Goal: Transaction & Acquisition: Subscribe to service/newsletter

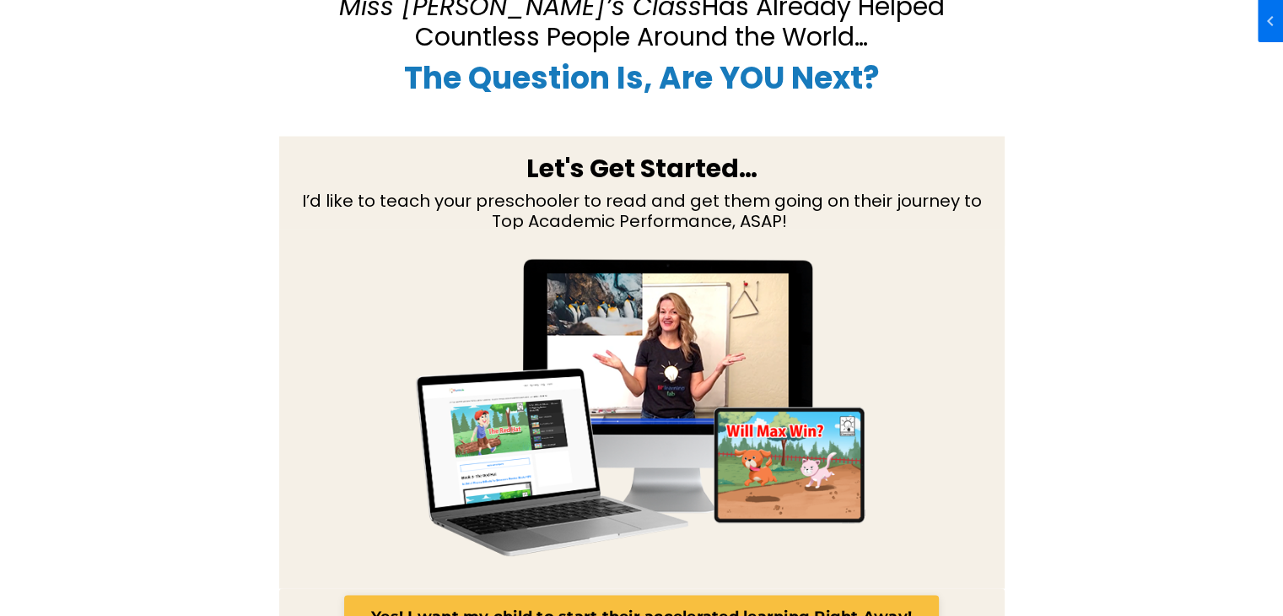
scroll to position [3005, 0]
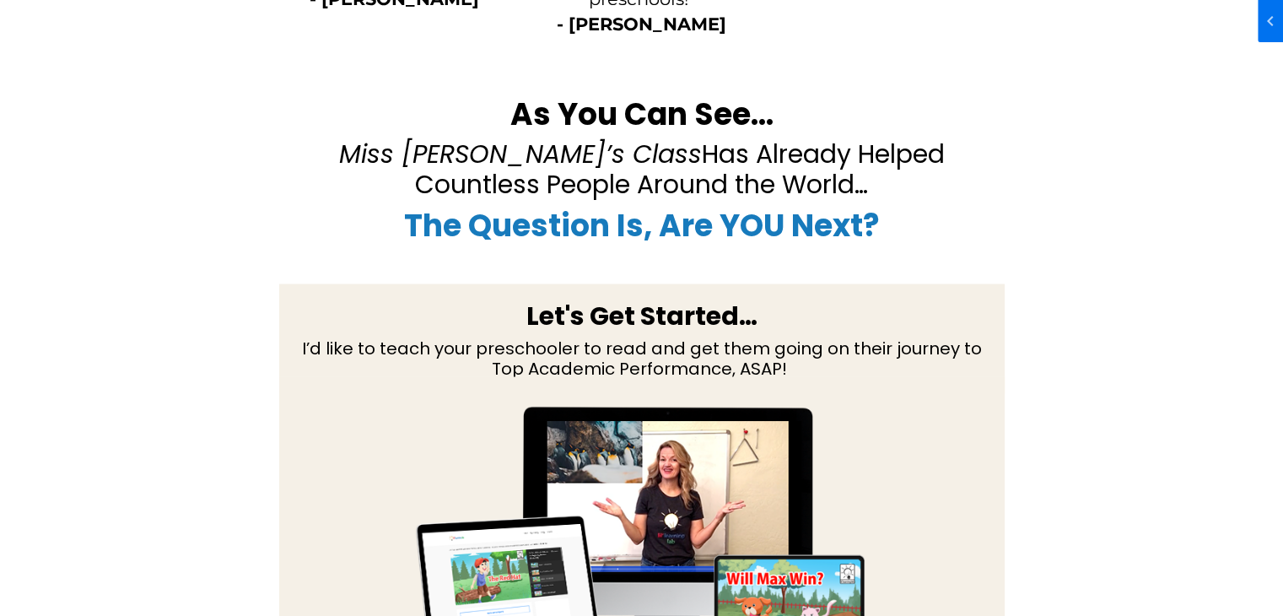
click at [154, 262] on div "As You Can See… Miss Anna’s Class Has Already Helped Countless People Around th…" at bounding box center [642, 447] width 1088 height 726
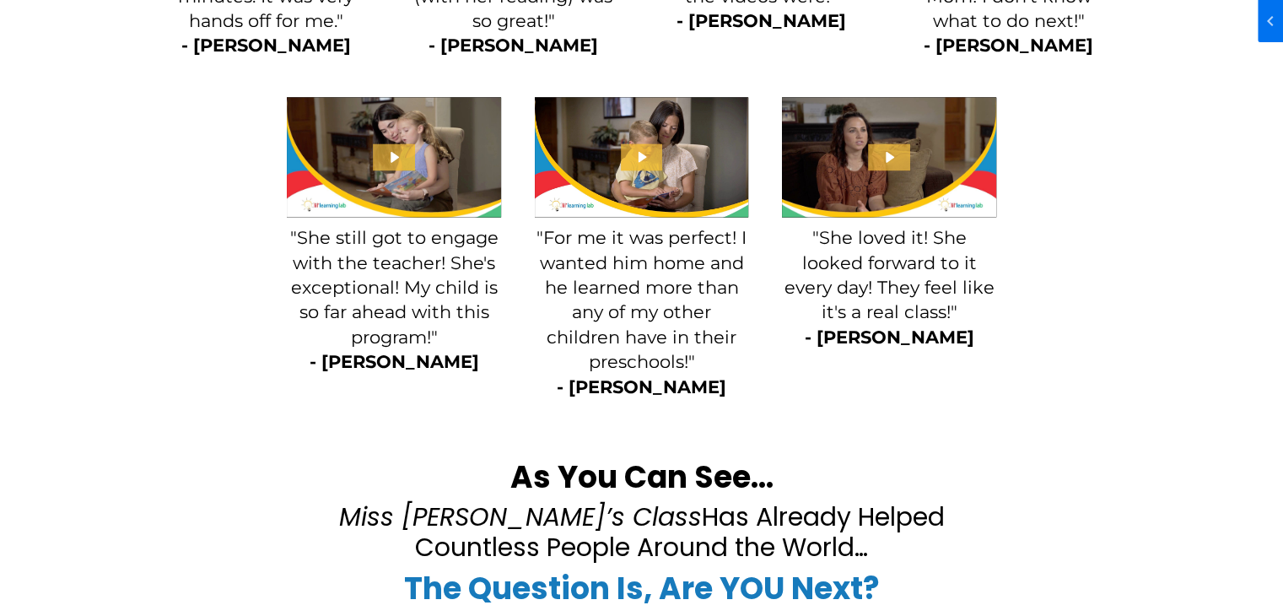
scroll to position [2499, 0]
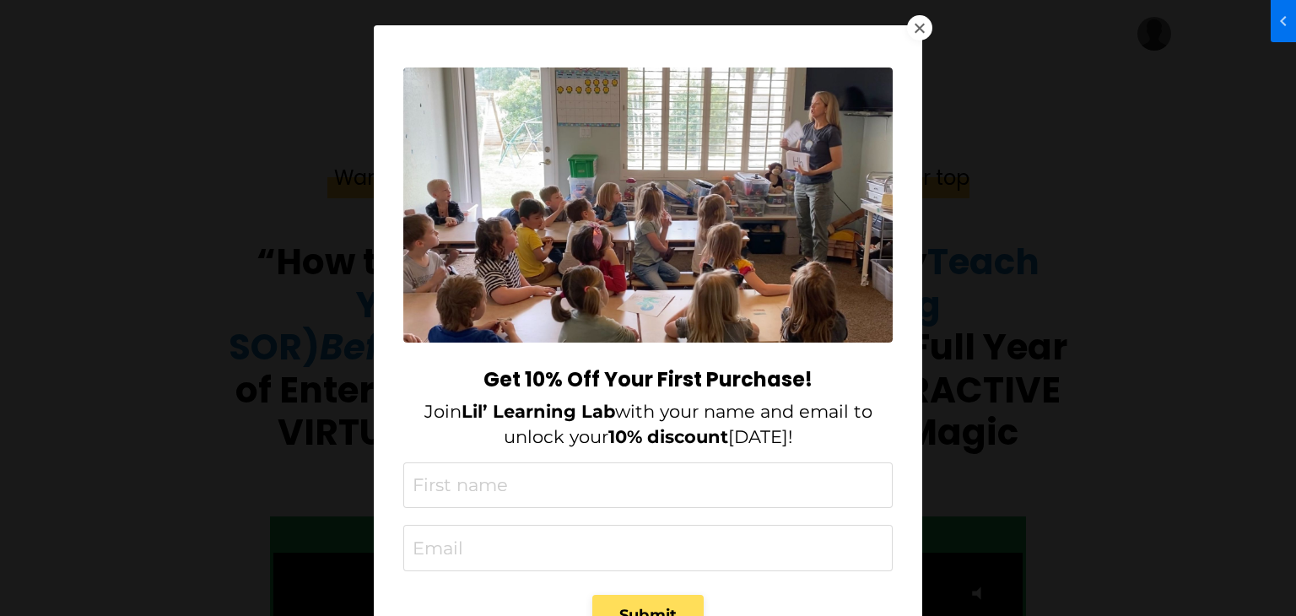
click at [907, 27] on div at bounding box center [919, 27] width 25 height 25
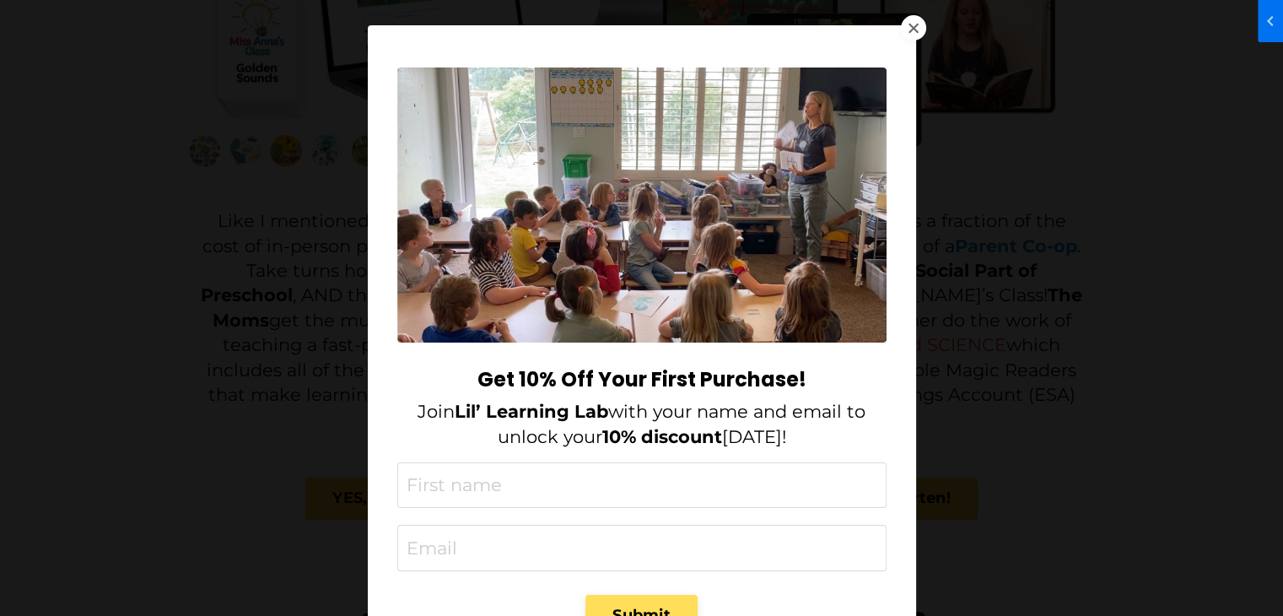
scroll to position [1772, 0]
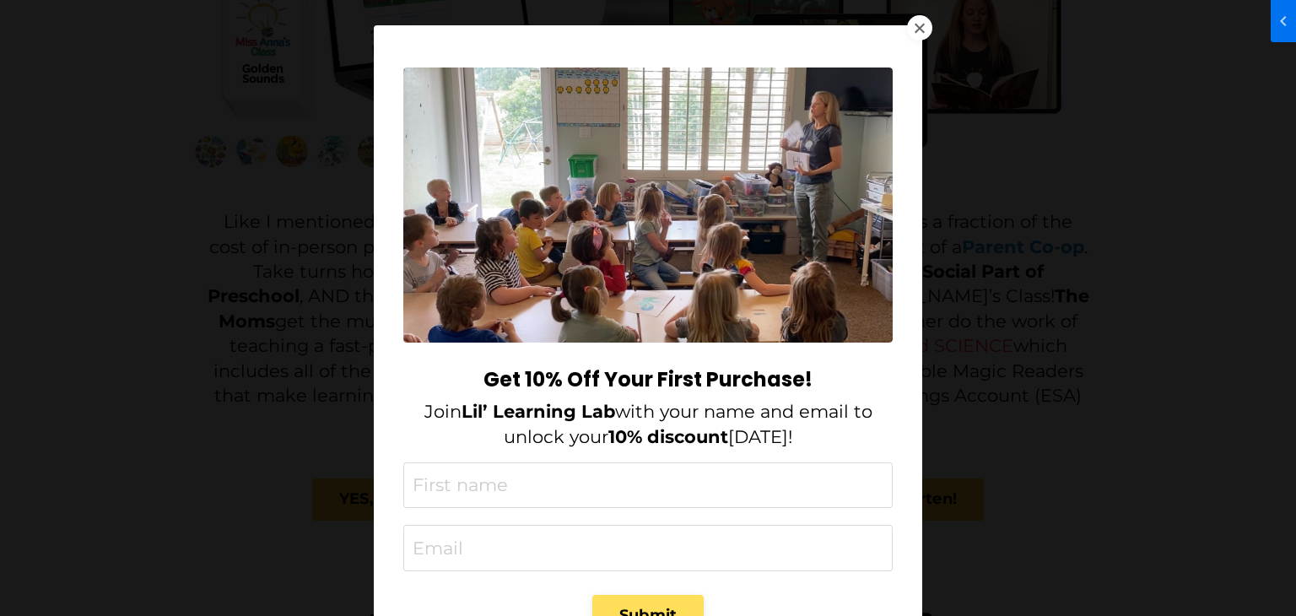
click at [907, 27] on div at bounding box center [919, 27] width 25 height 25
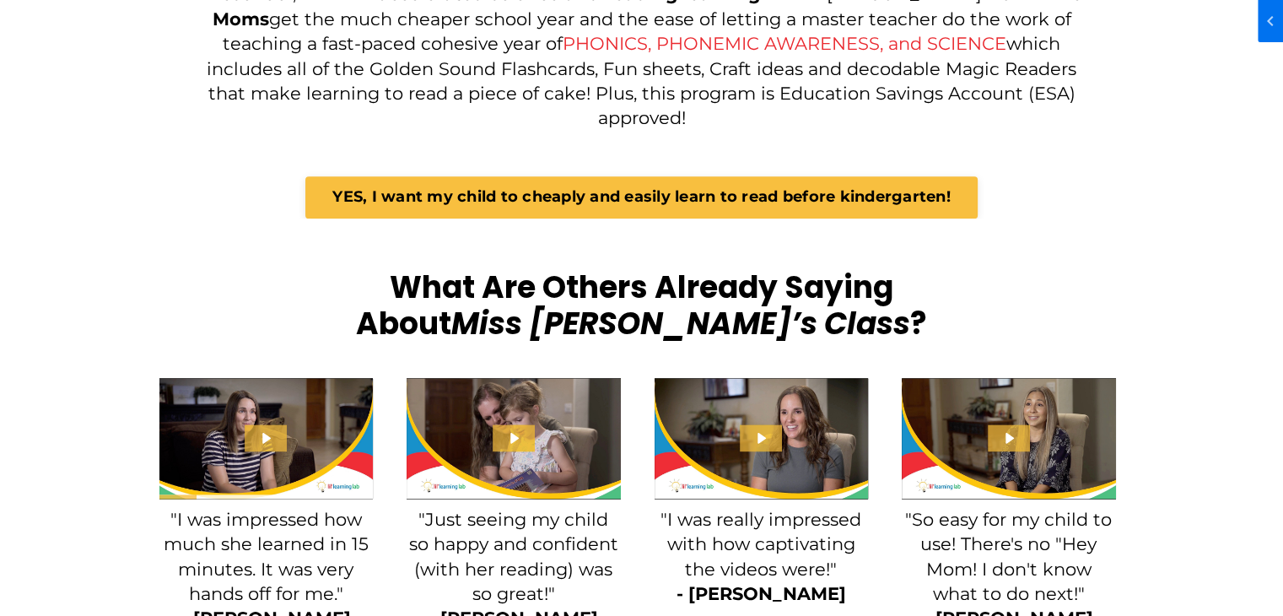
scroll to position [1940, 0]
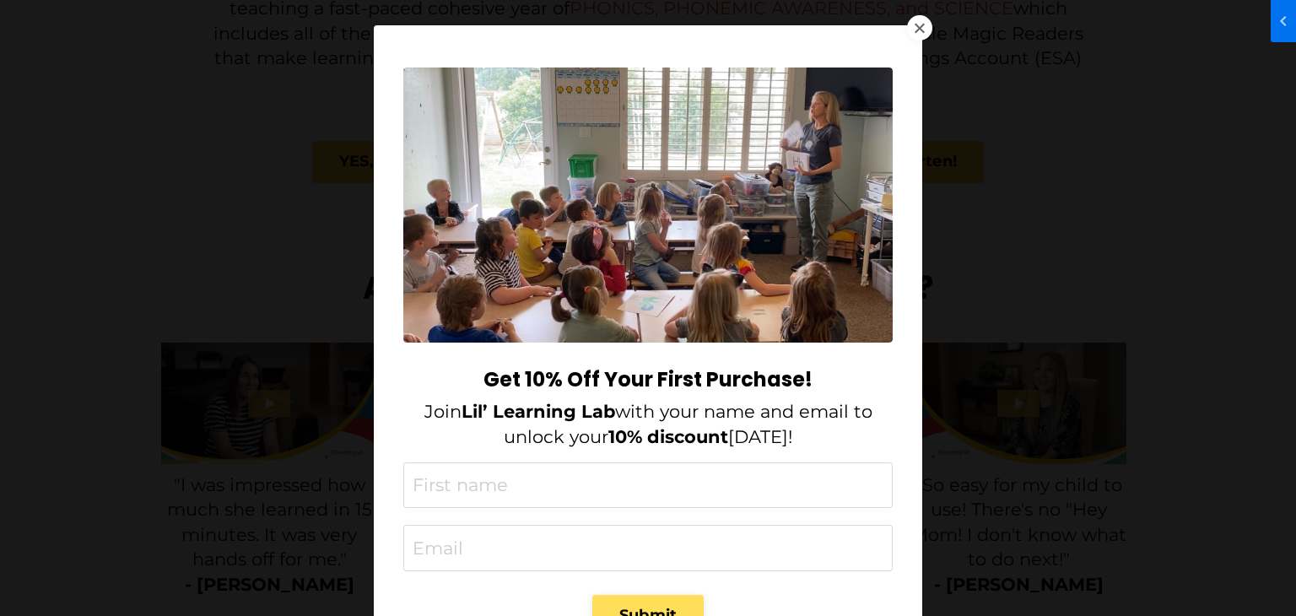
click at [913, 30] on div at bounding box center [919, 27] width 25 height 25
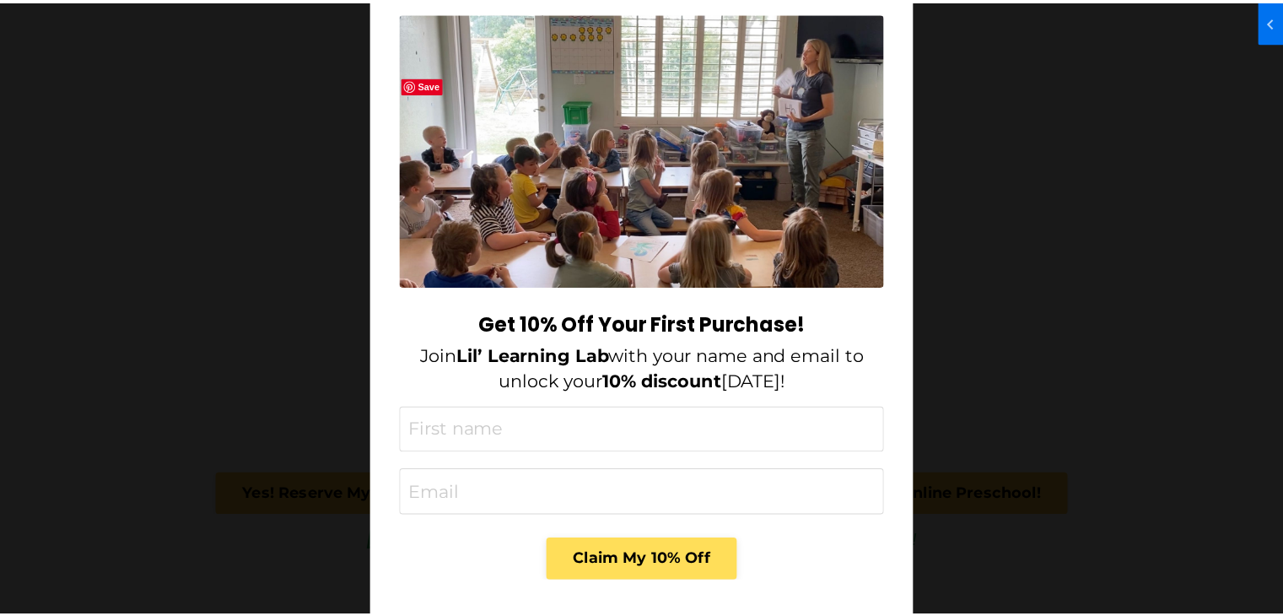
scroll to position [88, 0]
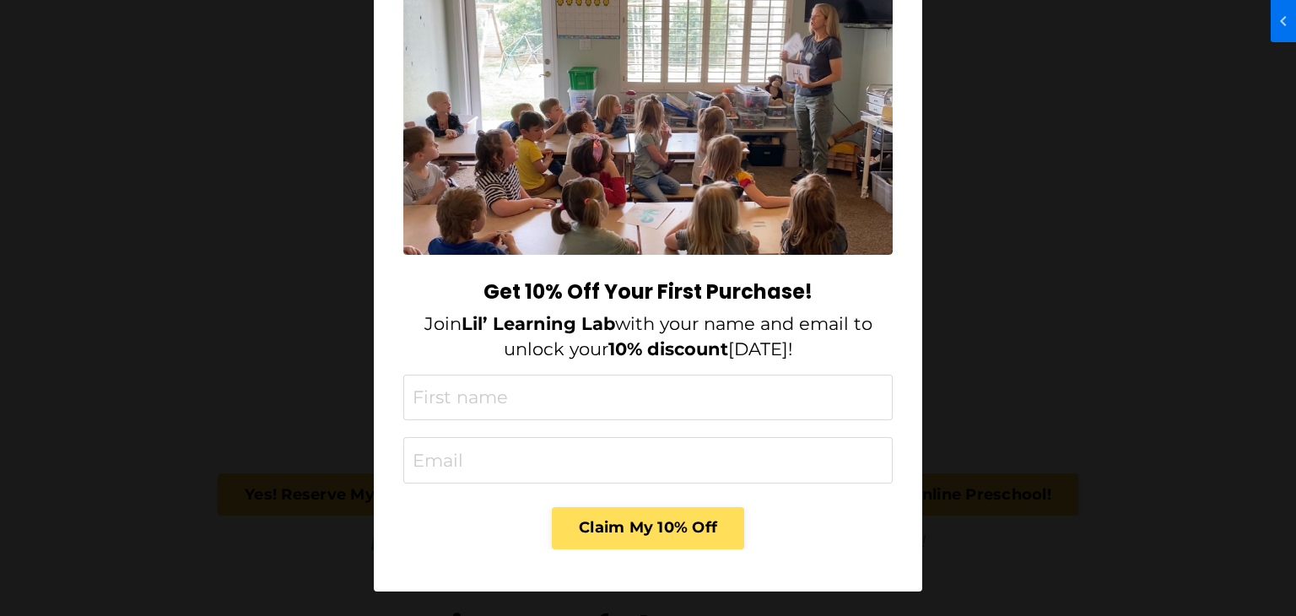
click at [1071, 274] on div "Get 10% Off Your First Purchase! Join Lil’ Learning Lab with your name and emai…" at bounding box center [648, 308] width 1296 height 616
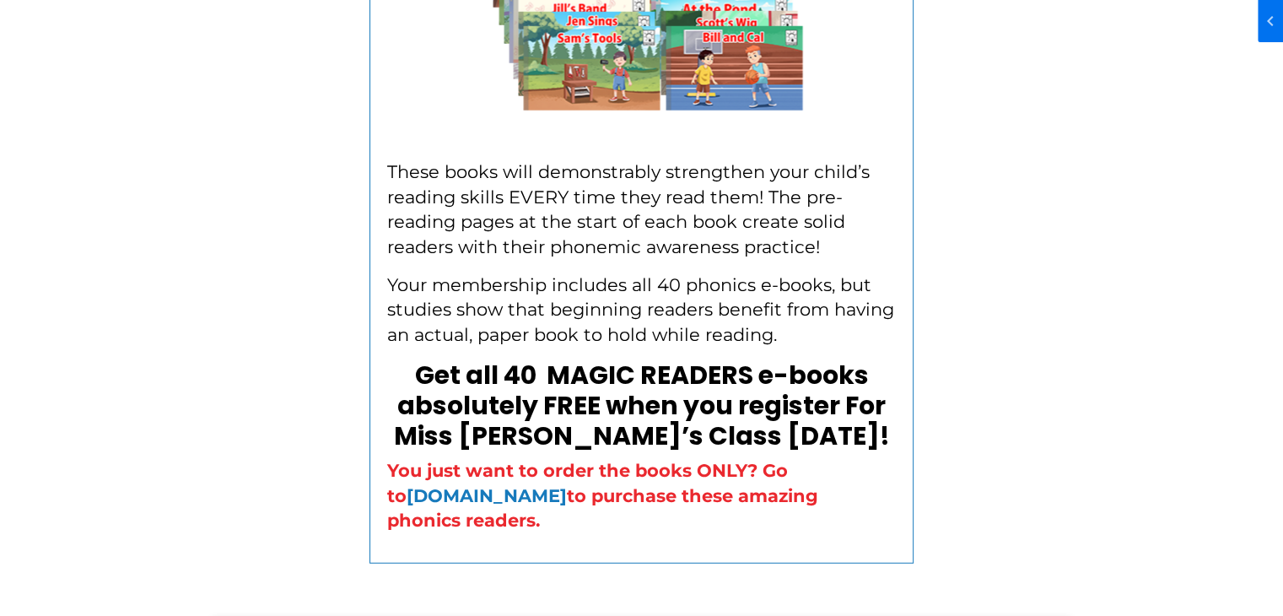
scroll to position [4387, 0]
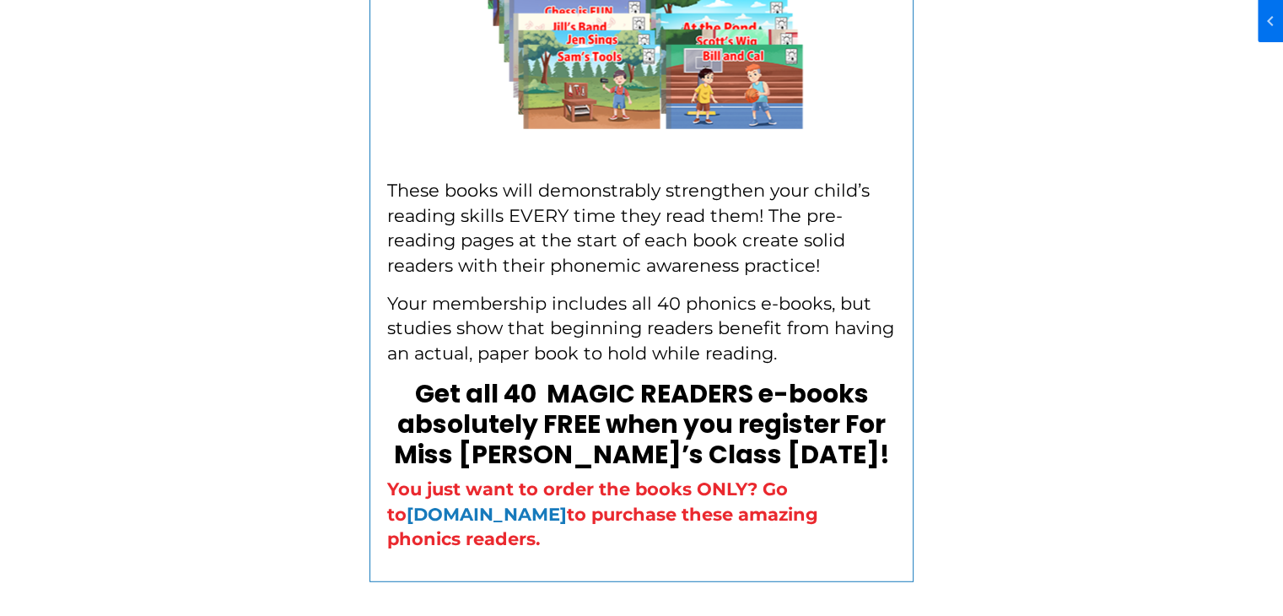
click at [143, 283] on div "Sign Up for Miss [PERSON_NAME]’s Full Year of 25-minute class videos NOW and Se…" at bounding box center [642, 97] width 1088 height 1271
click at [220, 397] on div "Sign Up for Miss [PERSON_NAME]’s Full Year of 25-minute class videos NOW and Se…" at bounding box center [642, 97] width 1088 height 1271
